Goal: Answer question/provide support: Share knowledge or assist other users

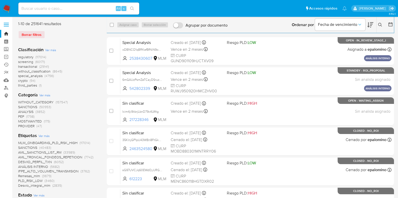
click at [35, 11] on input at bounding box center [78, 8] width 121 height 7
paste input "443562759"
type input "443562759"
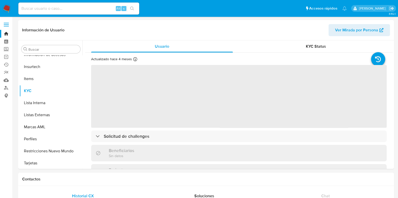
scroll to position [200, 0]
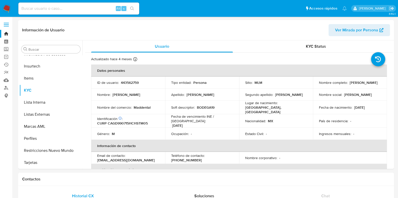
select select "10"
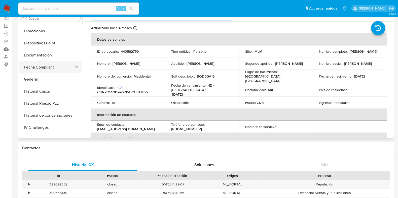
scroll to position [106, 0]
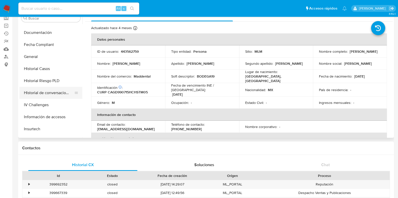
click at [55, 93] on button "Historial de conversaciones" at bounding box center [48, 93] width 59 height 12
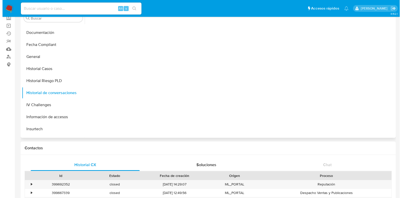
scroll to position [0, 0]
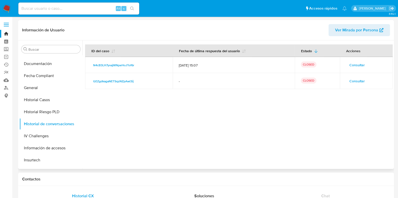
click at [351, 66] on span "Consultar" at bounding box center [356, 65] width 15 height 7
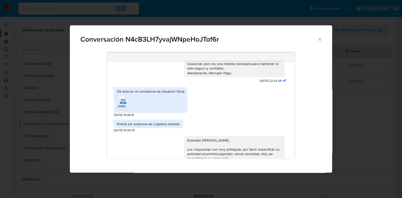
scroll to position [94, 0]
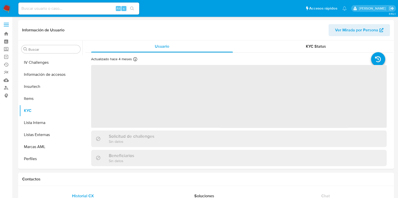
scroll to position [200, 0]
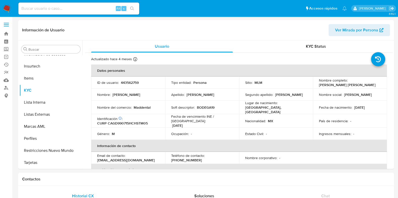
select select "10"
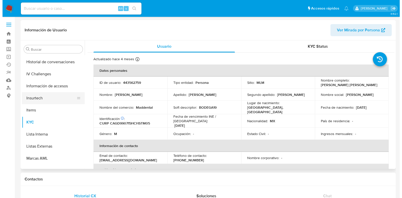
scroll to position [138, 0]
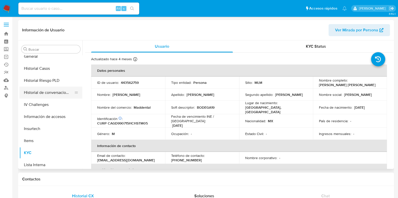
click at [50, 94] on button "Historial de conversaciones" at bounding box center [48, 93] width 59 height 12
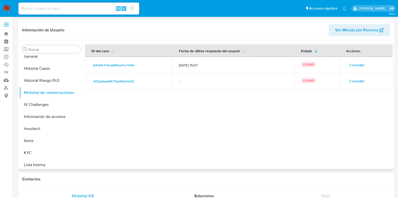
click at [362, 66] on button "Consultar" at bounding box center [357, 65] width 22 height 8
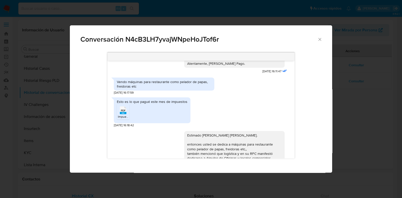
scroll to position [212, 0]
drag, startPoint x: 116, startPoint y: 86, endPoint x: 137, endPoint y: 91, distance: 21.3
click at [137, 91] on div "Vendo máquinas para restaurante como pelador de papas, freidoras etc" at bounding box center [164, 84] width 101 height 13
copy div "Vendo máquinas para restaurante como pelador de papas, freidoras etc"
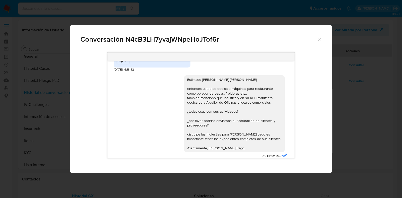
scroll to position [244, 0]
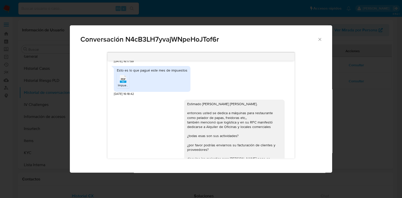
click at [126, 83] on rect "Comunicación" at bounding box center [123, 82] width 7 height 2
